Goal: Task Accomplishment & Management: Manage account settings

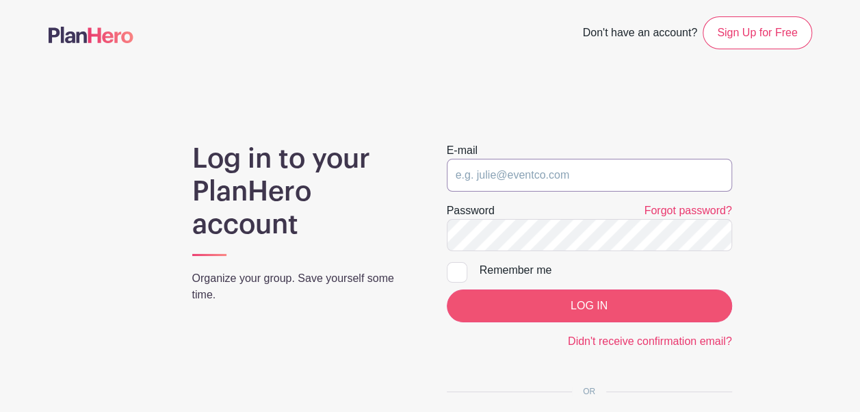
type input "info@hollandalechristian.org"
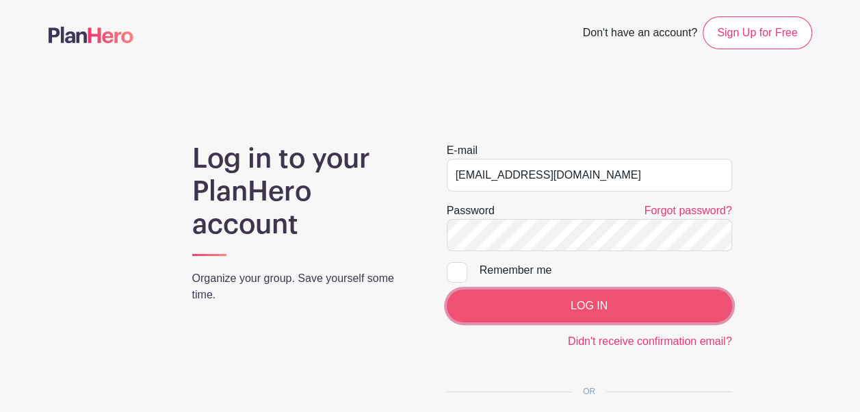
click at [568, 305] on input "LOG IN" at bounding box center [589, 305] width 285 height 33
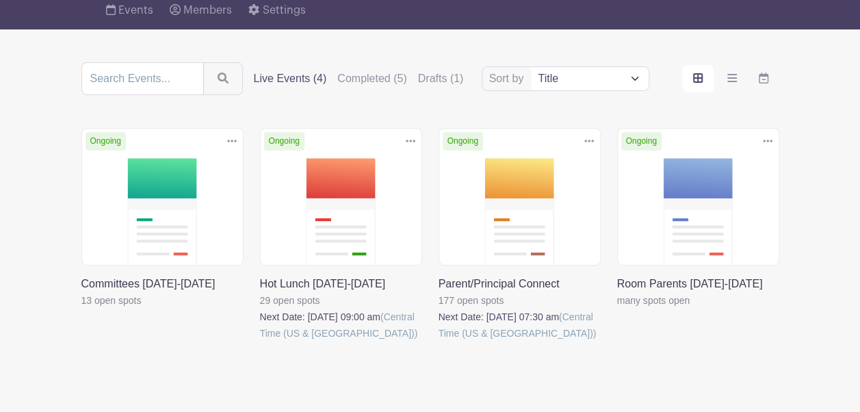
scroll to position [119, 0]
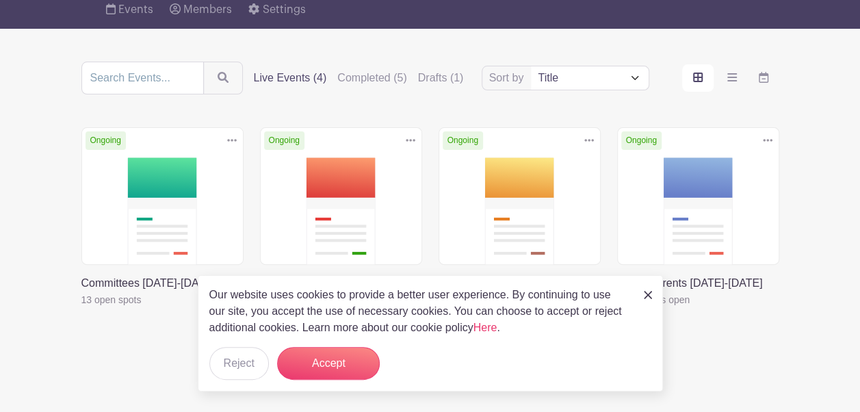
click at [260, 341] on link at bounding box center [260, 341] width 0 height 0
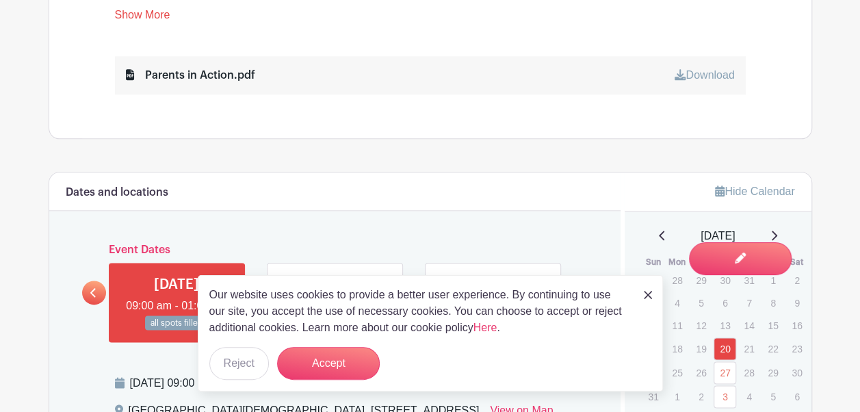
scroll to position [776, 0]
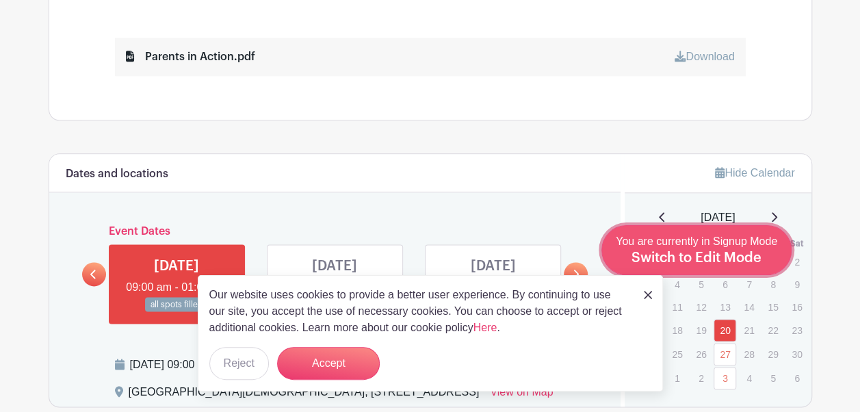
click at [751, 266] on div "You are currently in Signup Mode Switch to Edit Mode" at bounding box center [697, 250] width 162 height 34
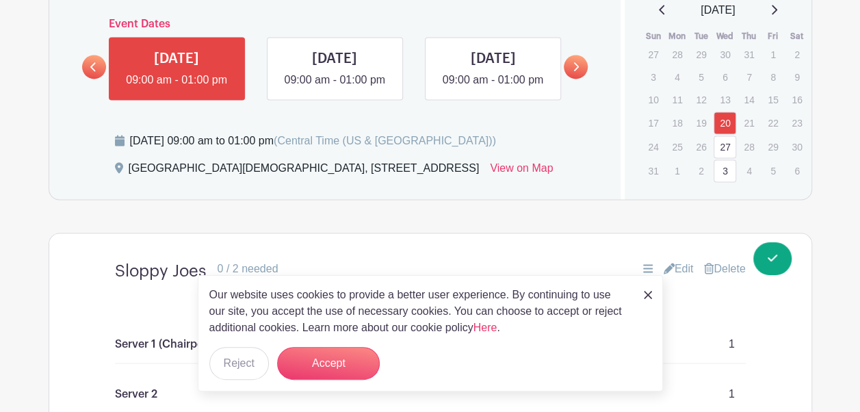
scroll to position [1014, 0]
click at [573, 79] on link at bounding box center [576, 67] width 24 height 24
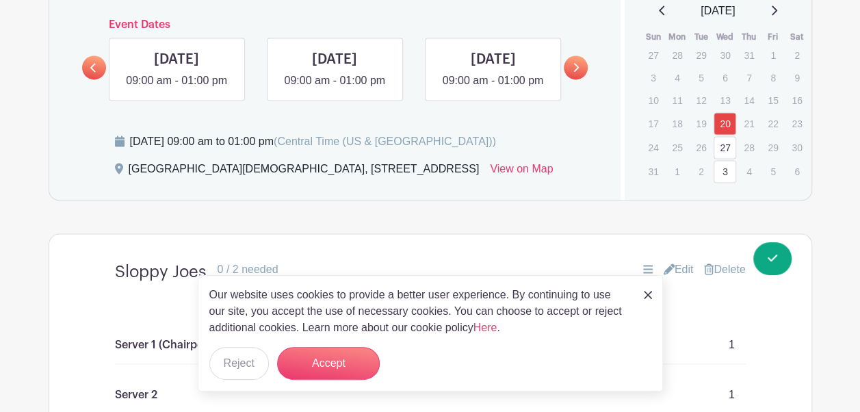
click at [650, 298] on img at bounding box center [648, 295] width 8 height 8
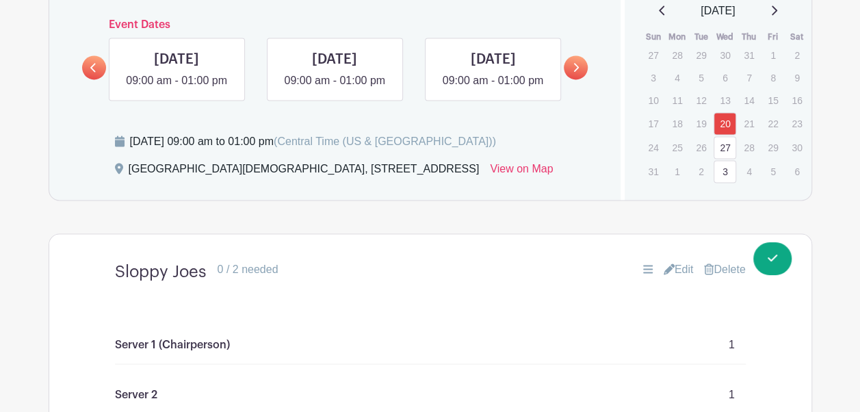
click at [572, 79] on link at bounding box center [576, 67] width 24 height 24
click at [94, 73] on icon at bounding box center [93, 67] width 6 height 10
click at [493, 89] on link at bounding box center [493, 89] width 0 height 0
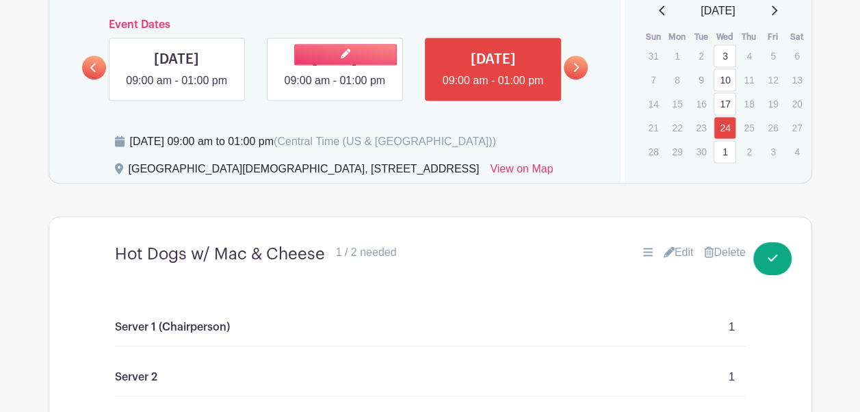
click at [335, 89] on link at bounding box center [335, 89] width 0 height 0
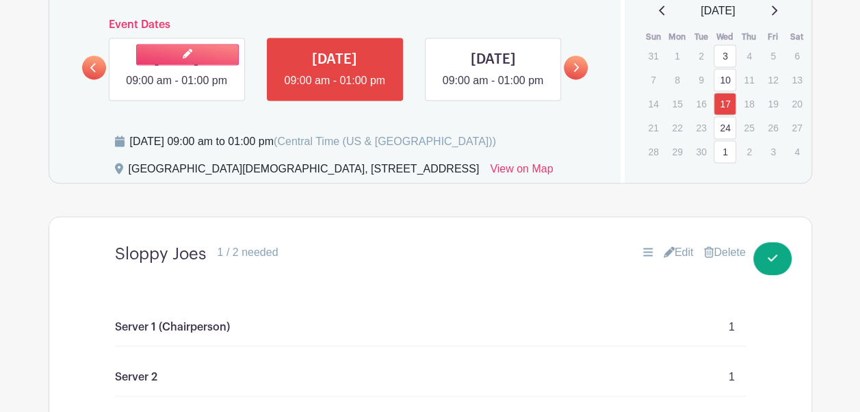
click at [177, 89] on link at bounding box center [177, 89] width 0 height 0
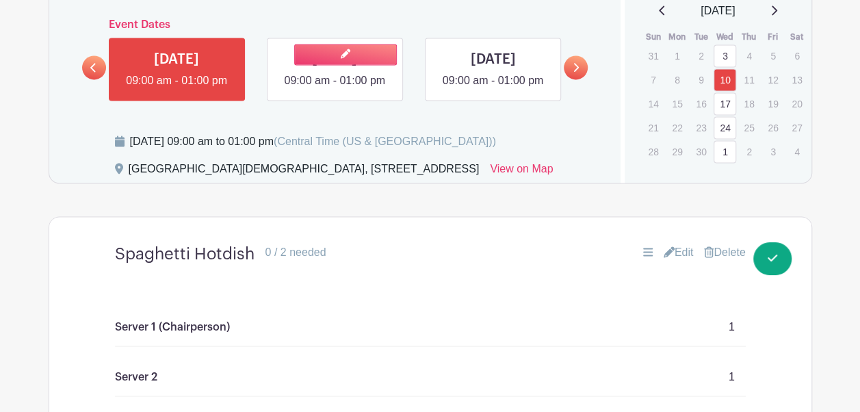
click at [335, 89] on link at bounding box center [335, 89] width 0 height 0
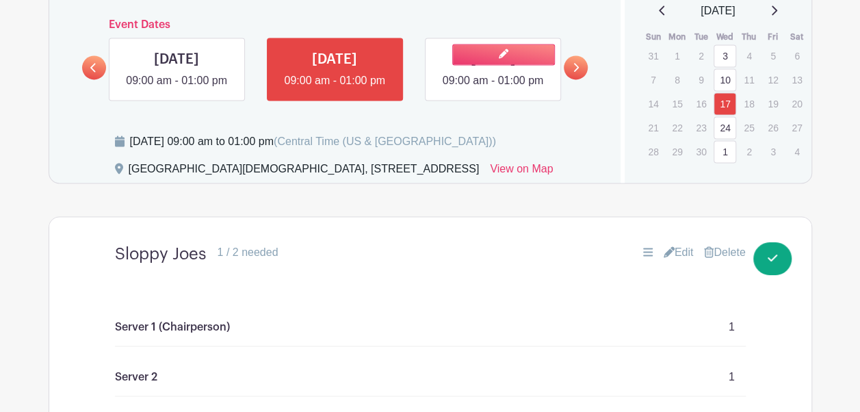
click at [493, 89] on link at bounding box center [493, 89] width 0 height 0
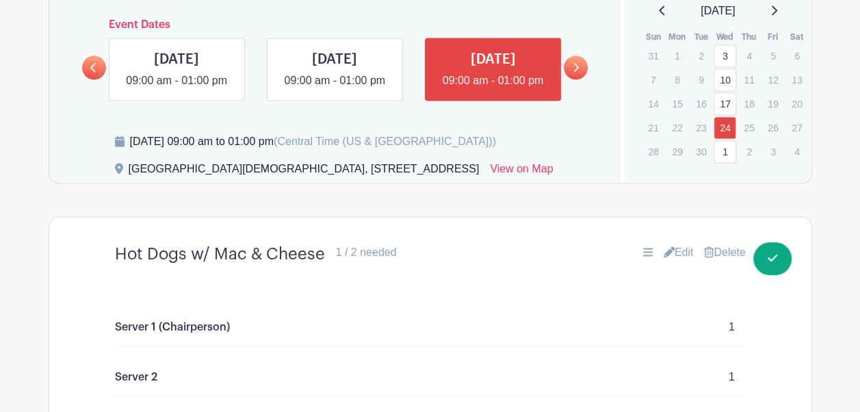
click at [578, 72] on icon at bounding box center [576, 67] width 5 height 9
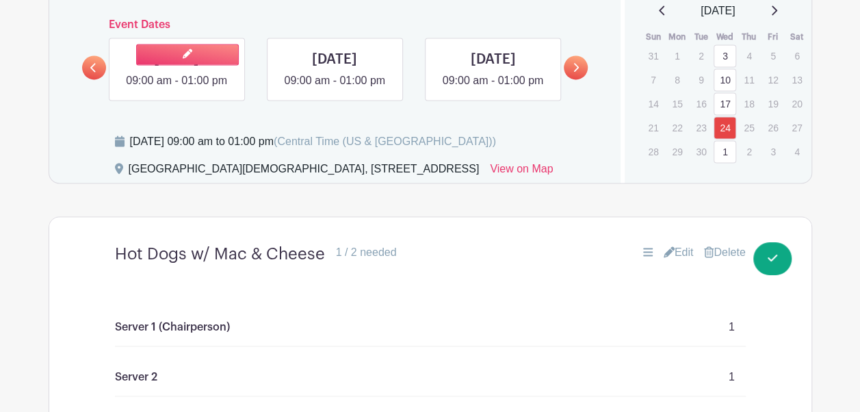
click at [177, 89] on link at bounding box center [177, 89] width 0 height 0
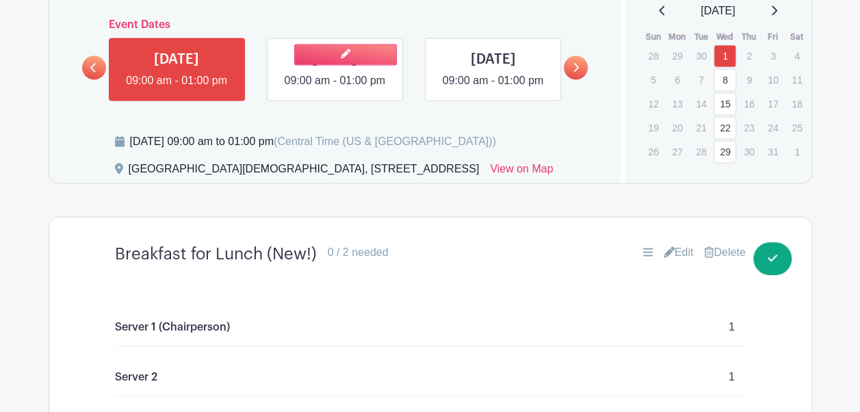
click at [335, 89] on link at bounding box center [335, 89] width 0 height 0
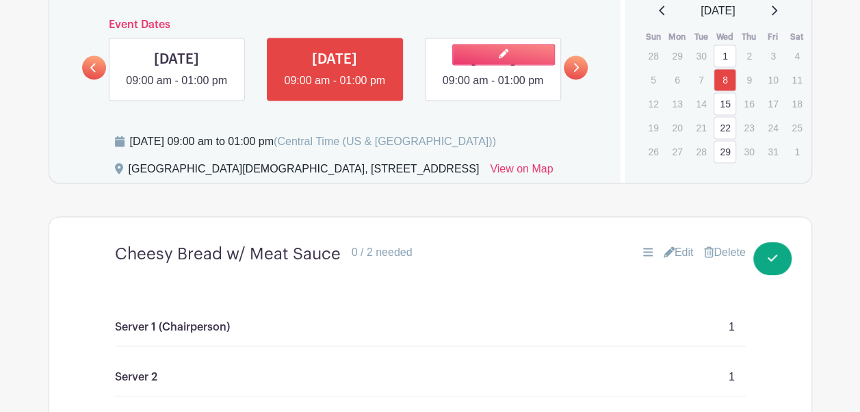
click at [493, 89] on link at bounding box center [493, 89] width 0 height 0
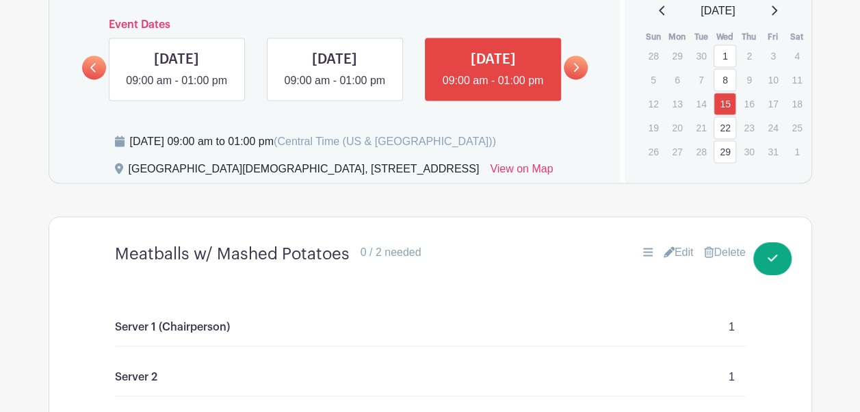
click at [90, 70] on icon at bounding box center [93, 67] width 6 height 10
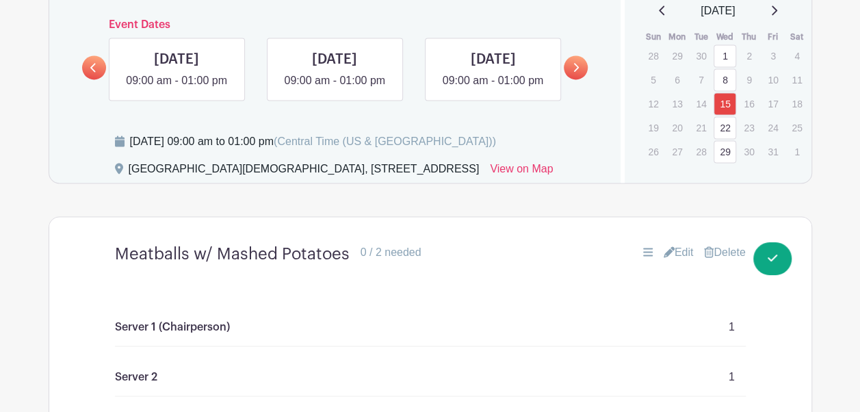
click at [90, 70] on icon at bounding box center [93, 67] width 6 height 10
click at [493, 89] on link at bounding box center [493, 89] width 0 height 0
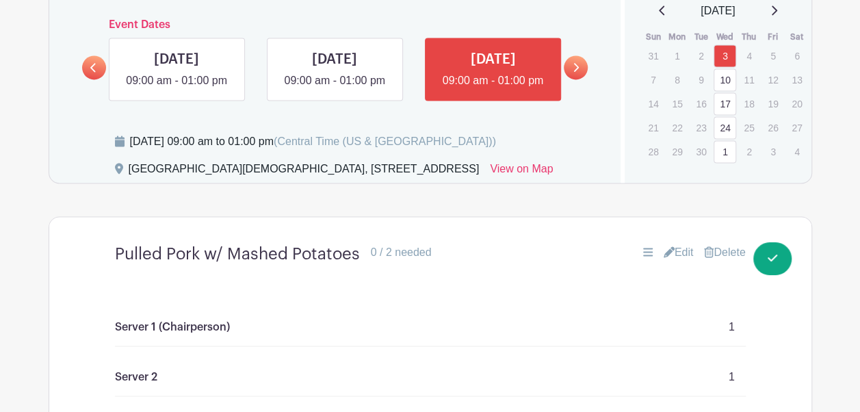
click at [674, 261] on link "Edit" at bounding box center [679, 252] width 30 height 16
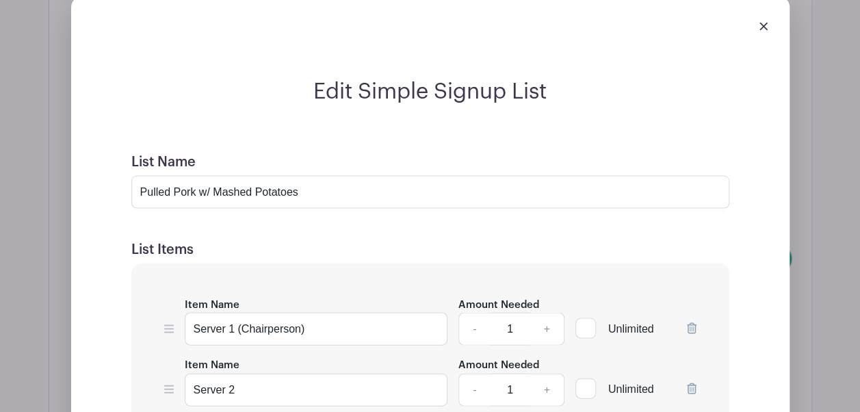
scroll to position [1277, 0]
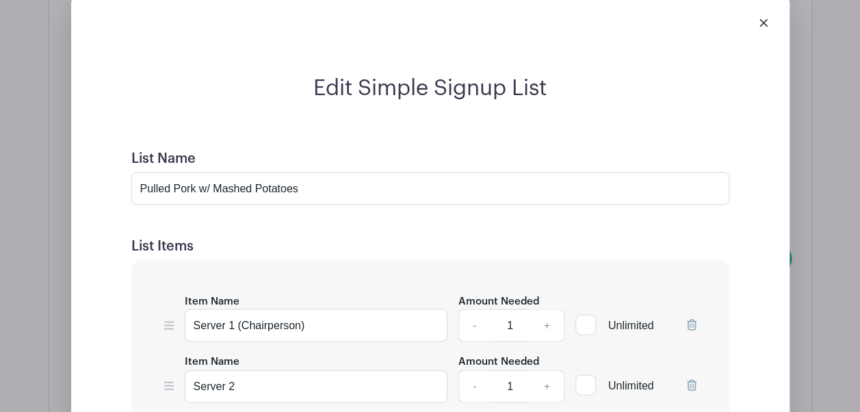
click at [764, 28] on link at bounding box center [764, 22] width 8 height 12
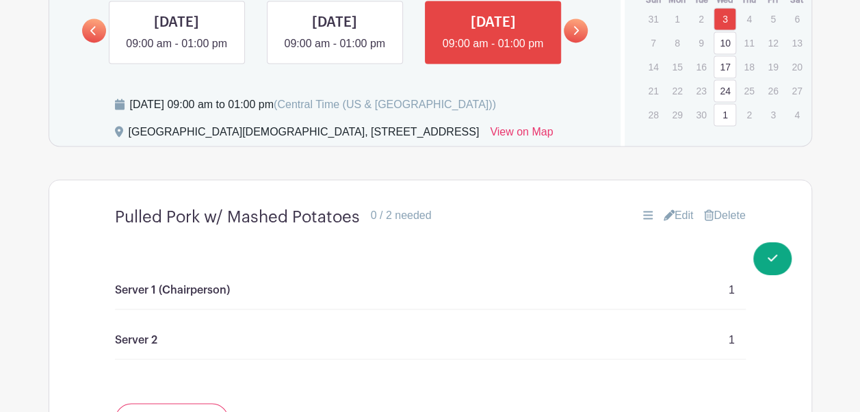
scroll to position [1052, 0]
click at [553, 139] on div "[DATE] 09:00 am to 01:00 pm (Central Time ([GEOGRAPHIC_DATA] & [GEOGRAPHIC_DATA…" at bounding box center [343, 120] width 523 height 49
click at [405, 172] on turbo-frame "Dates and locations Event Dates [DATE] 09:00 am - 01:00 pm [DATE] 09:00 am - 01…" at bounding box center [431, 189] width 764 height 560
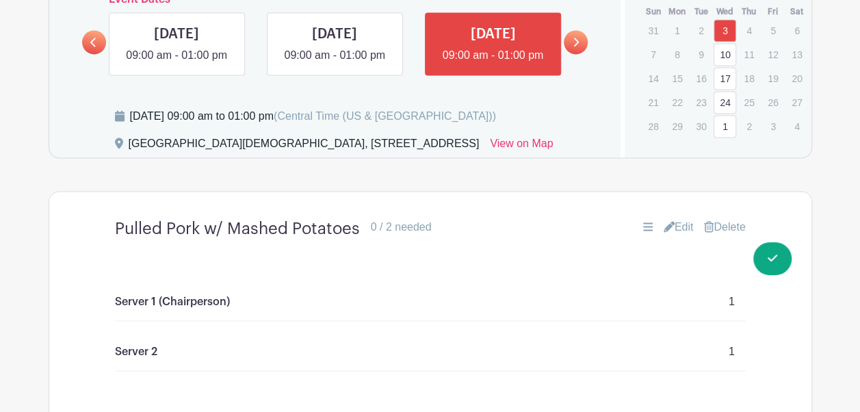
scroll to position [1041, 0]
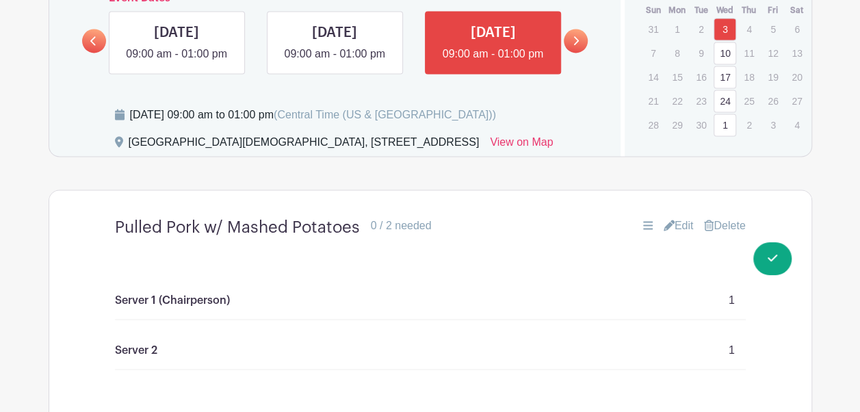
click at [678, 234] on link "Edit" at bounding box center [679, 226] width 30 height 16
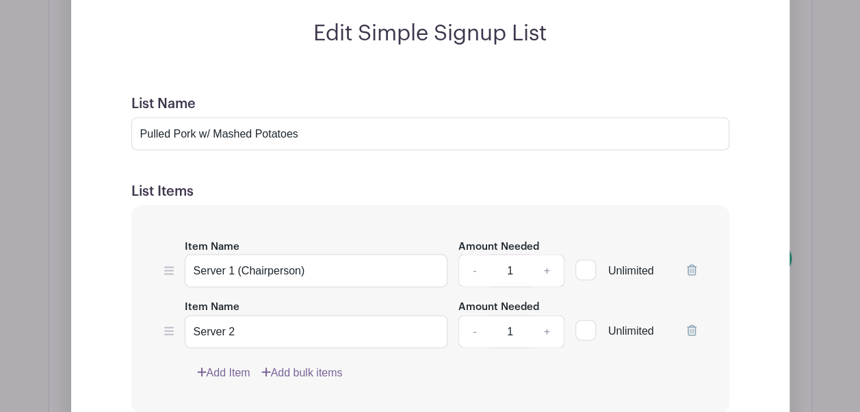
scroll to position [1315, 0]
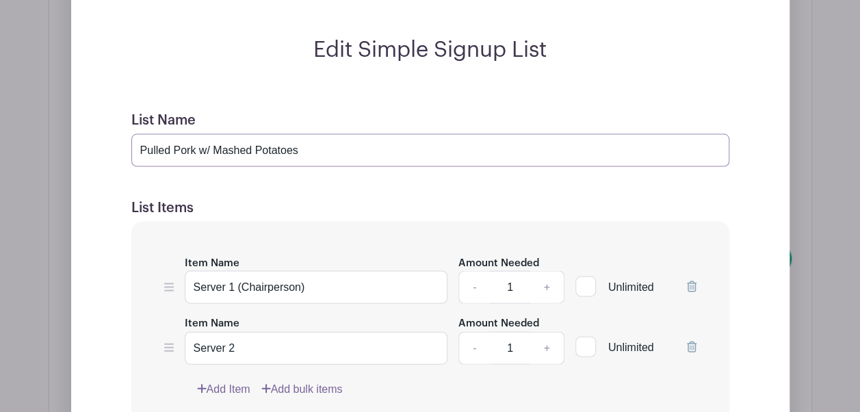
drag, startPoint x: 306, startPoint y: 171, endPoint x: 215, endPoint y: 168, distance: 91.1
click at [215, 167] on input "Pulled Pork w/ Mashed Potatoes" at bounding box center [430, 150] width 598 height 33
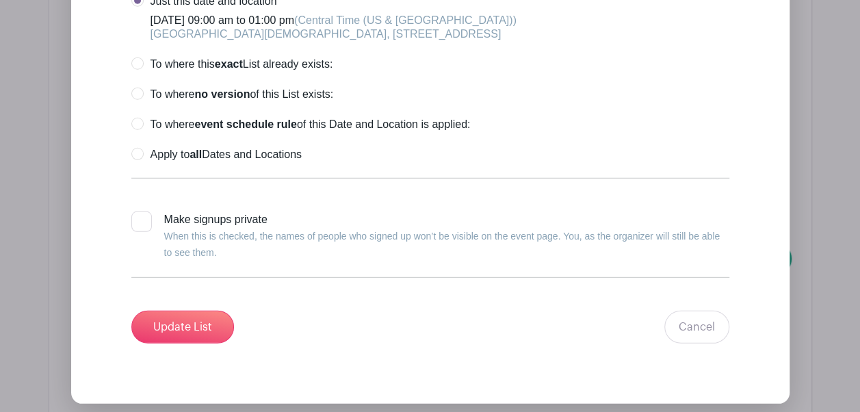
scroll to position [1820, 0]
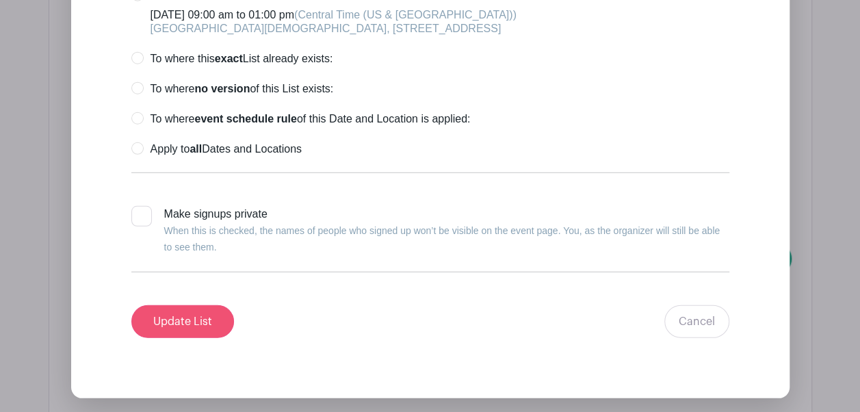
type input "Pulled Pork w/ Tator Tots"
click at [198, 338] on input "Update List" at bounding box center [182, 321] width 103 height 33
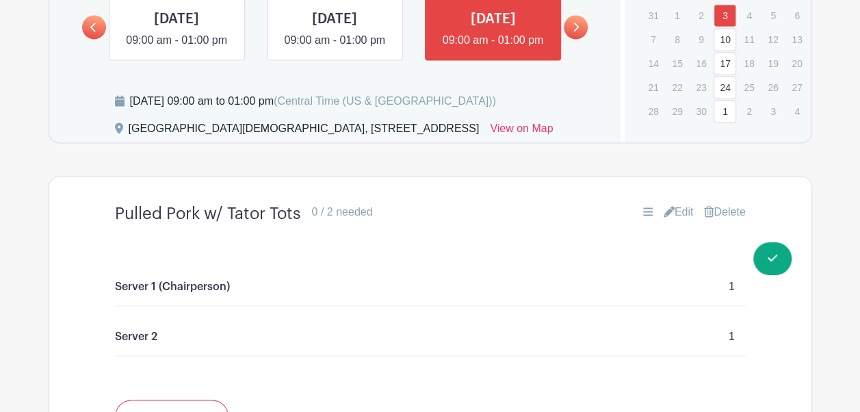
scroll to position [1055, 0]
click at [579, 30] on icon at bounding box center [576, 26] width 6 height 10
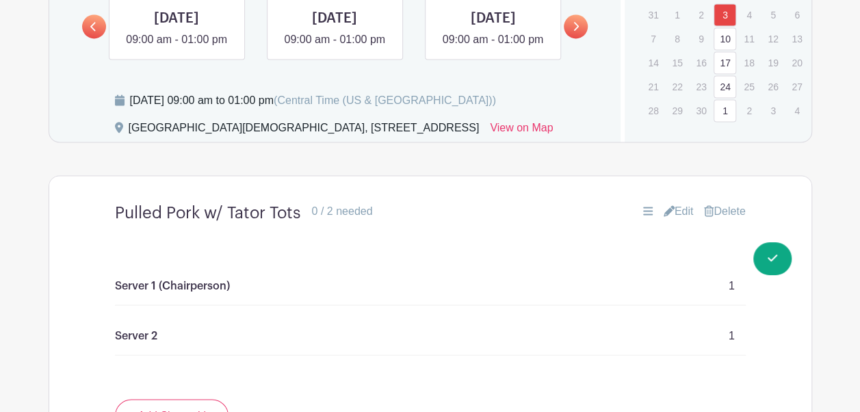
click at [579, 30] on icon at bounding box center [576, 26] width 6 height 10
click at [493, 48] on link at bounding box center [493, 48] width 0 height 0
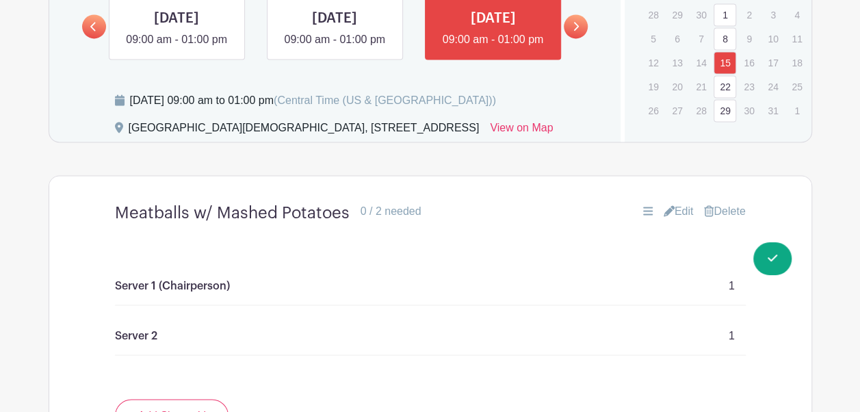
click at [673, 220] on link "Edit" at bounding box center [679, 211] width 30 height 16
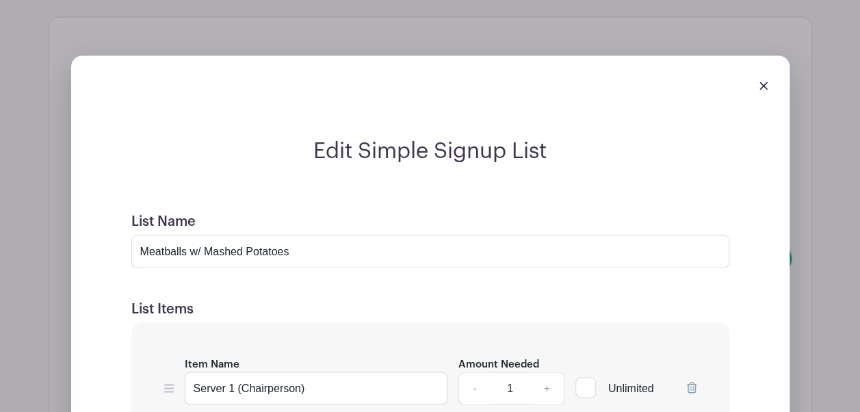
scroll to position [1242, 0]
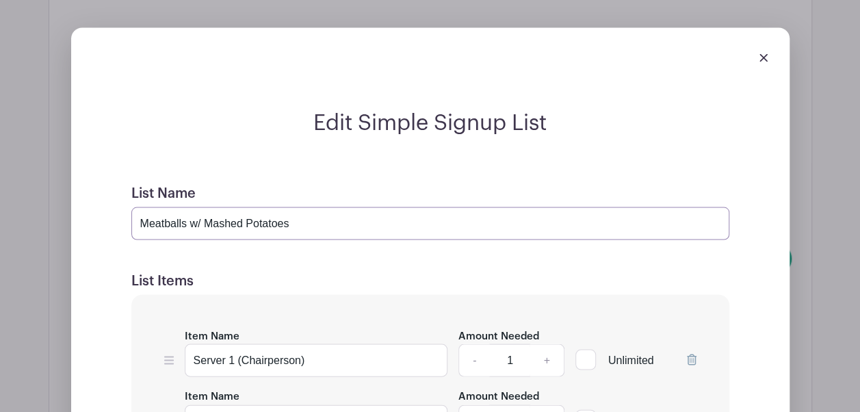
click at [318, 240] on input "Meatballs w/ Mashed Potatoes" at bounding box center [430, 223] width 598 height 33
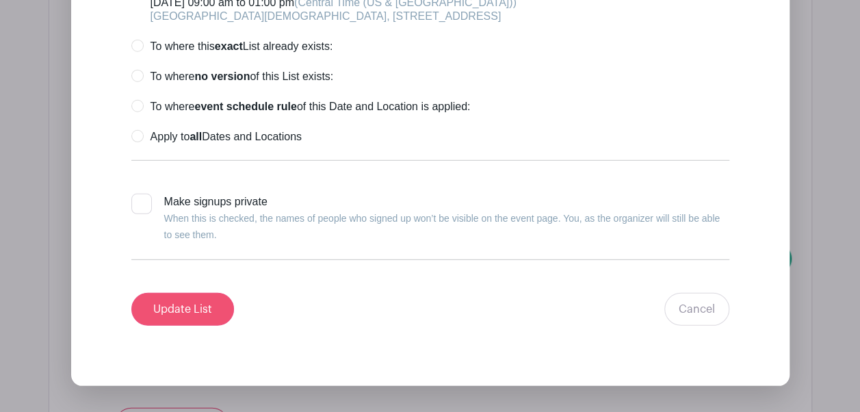
type input "Meatballs w/ Mashed Potatoes ([DEMOGRAPHIC_DATA] Appreciation Lunch)"
click at [200, 322] on input "Update List" at bounding box center [182, 309] width 103 height 33
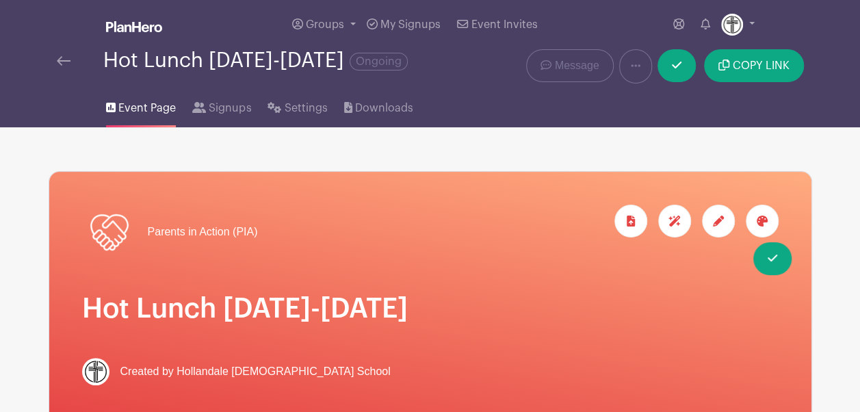
scroll to position [21, 0]
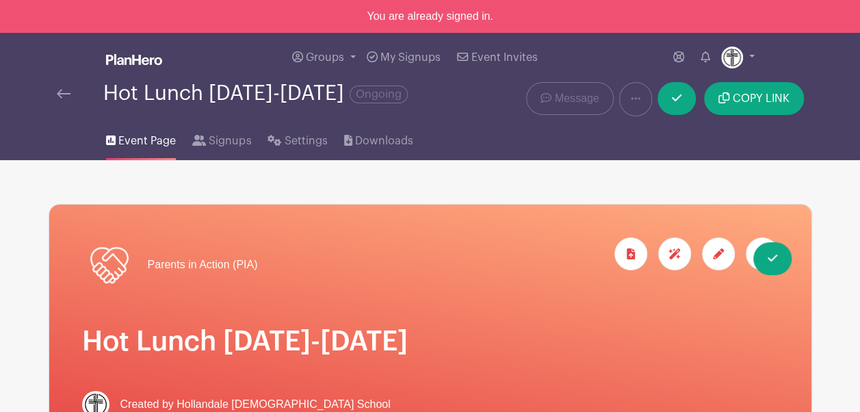
click at [62, 92] on img at bounding box center [64, 94] width 14 height 10
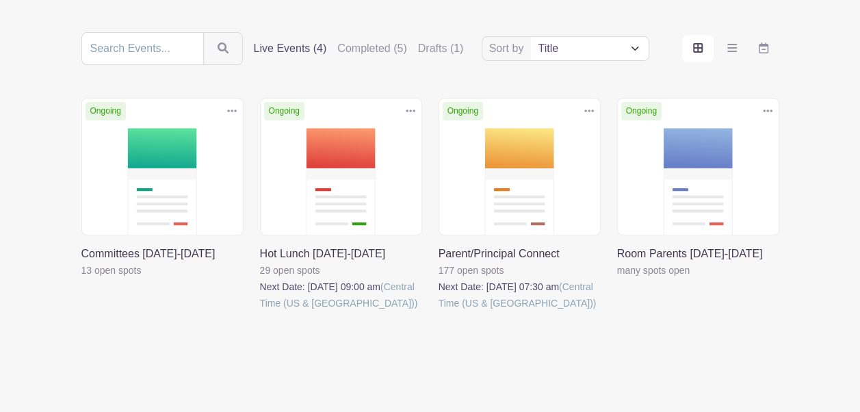
scroll to position [149, 0]
click at [439, 311] on link at bounding box center [439, 311] width 0 height 0
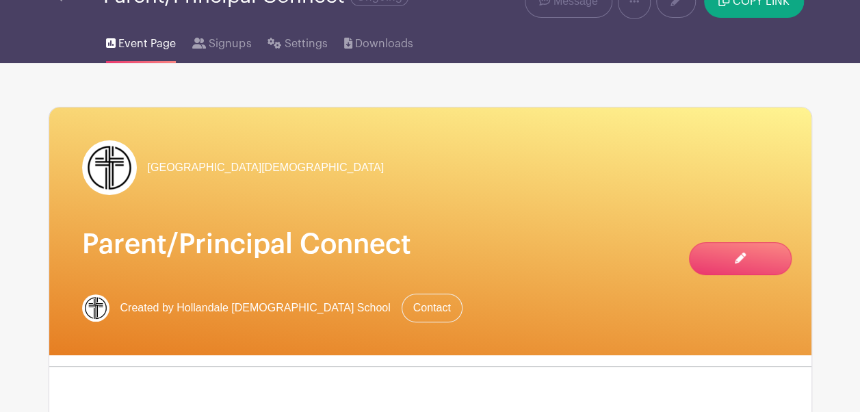
scroll to position [70, 0]
